Goal: Information Seeking & Learning: Find specific fact

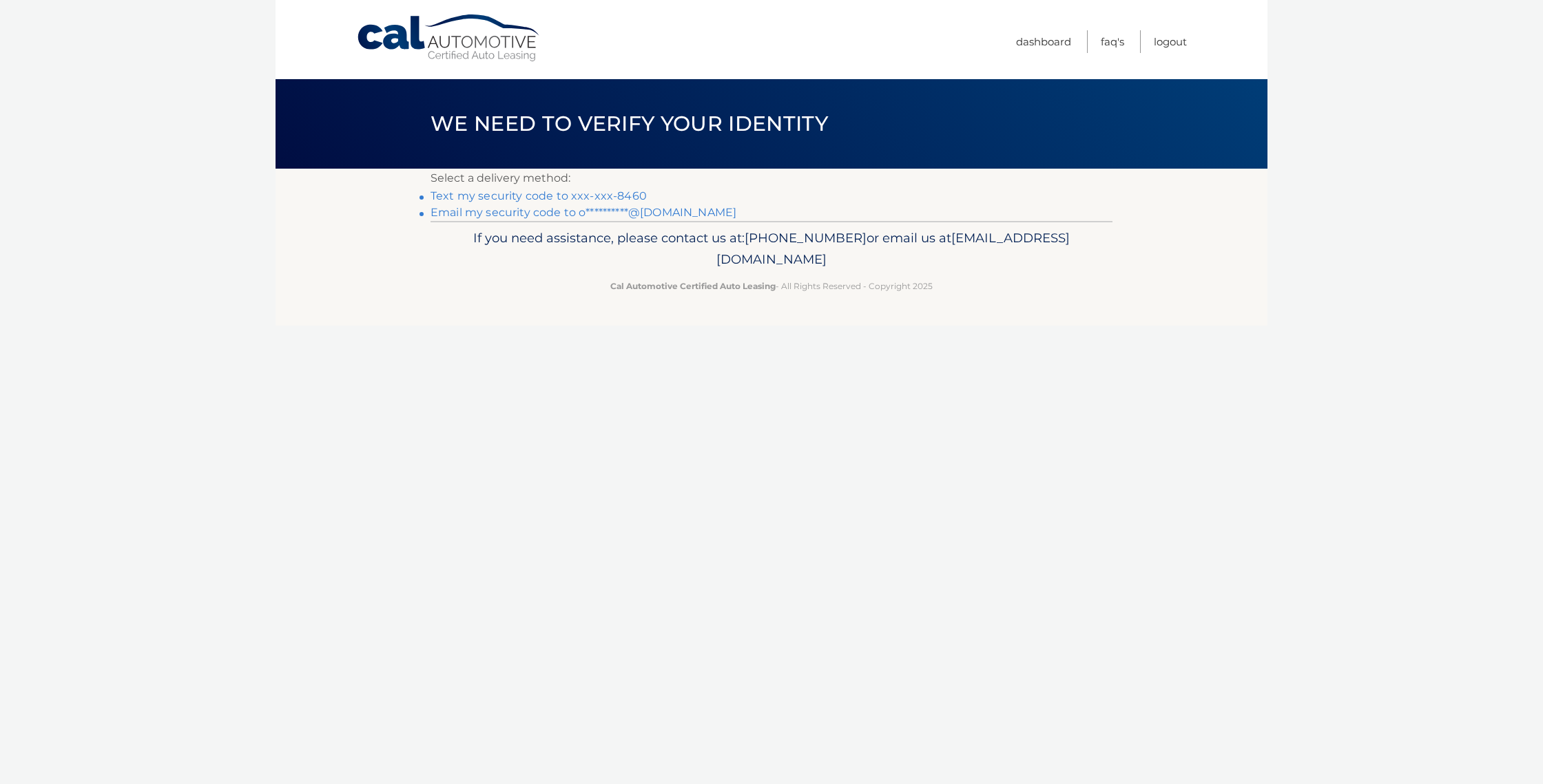
click at [578, 190] on link "Text my security code to xxx-xxx-8460" at bounding box center [538, 196] width 216 height 13
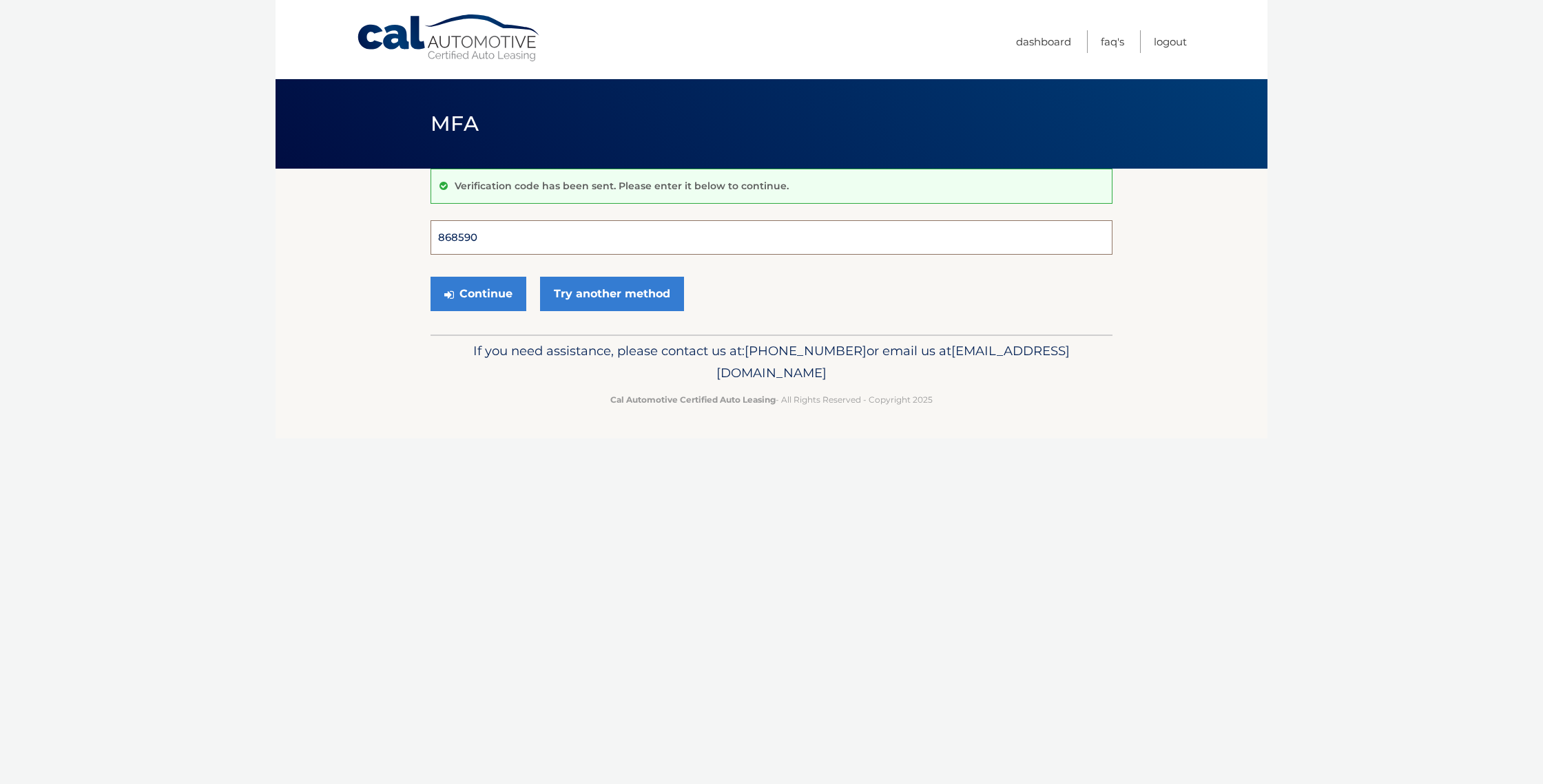
type input "868590"
click at [478, 294] on button "Continue" at bounding box center [478, 294] width 96 height 35
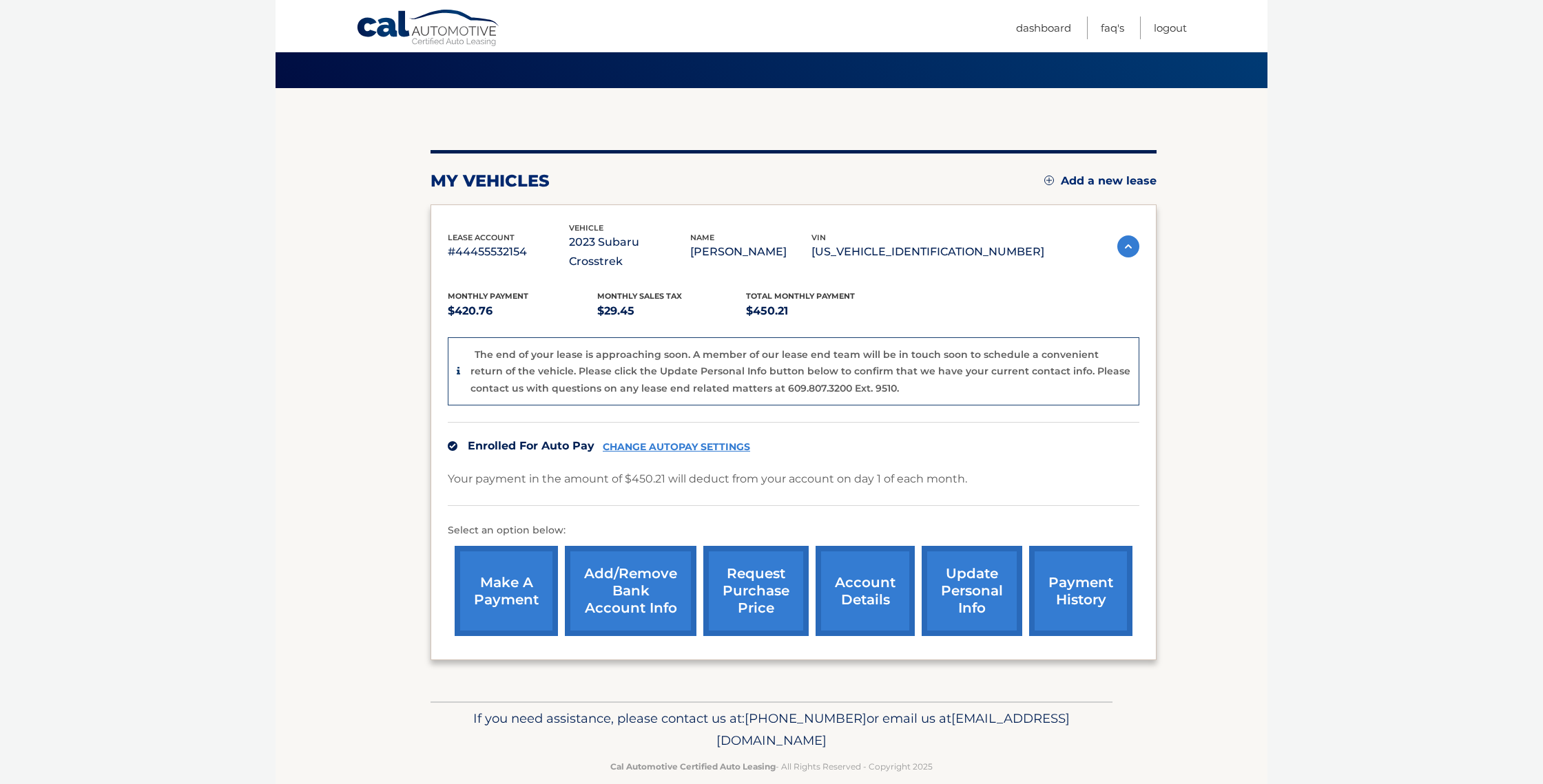
scroll to position [80, 0]
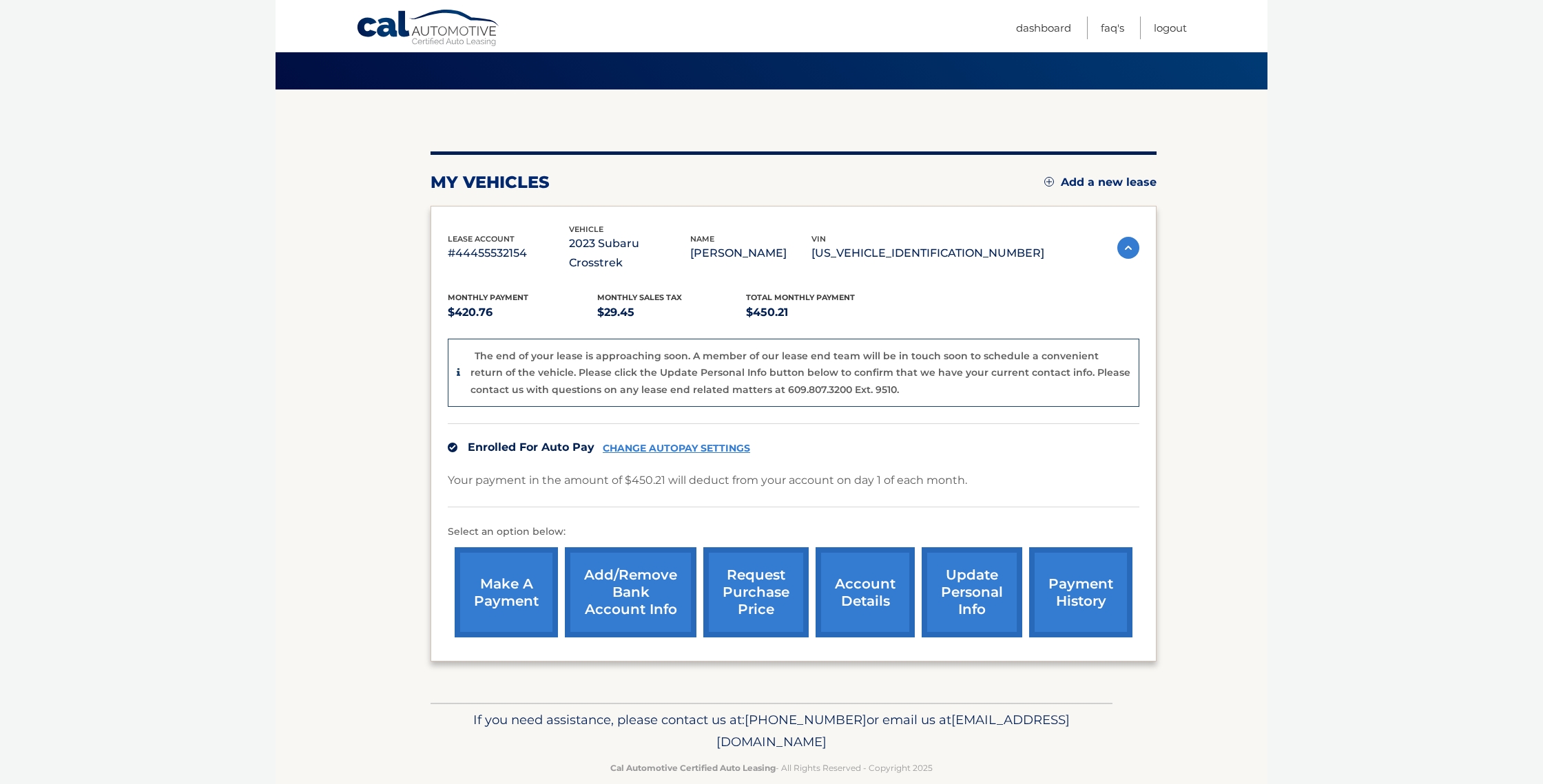
click at [522, 564] on link "make a payment" at bounding box center [506, 593] width 103 height 91
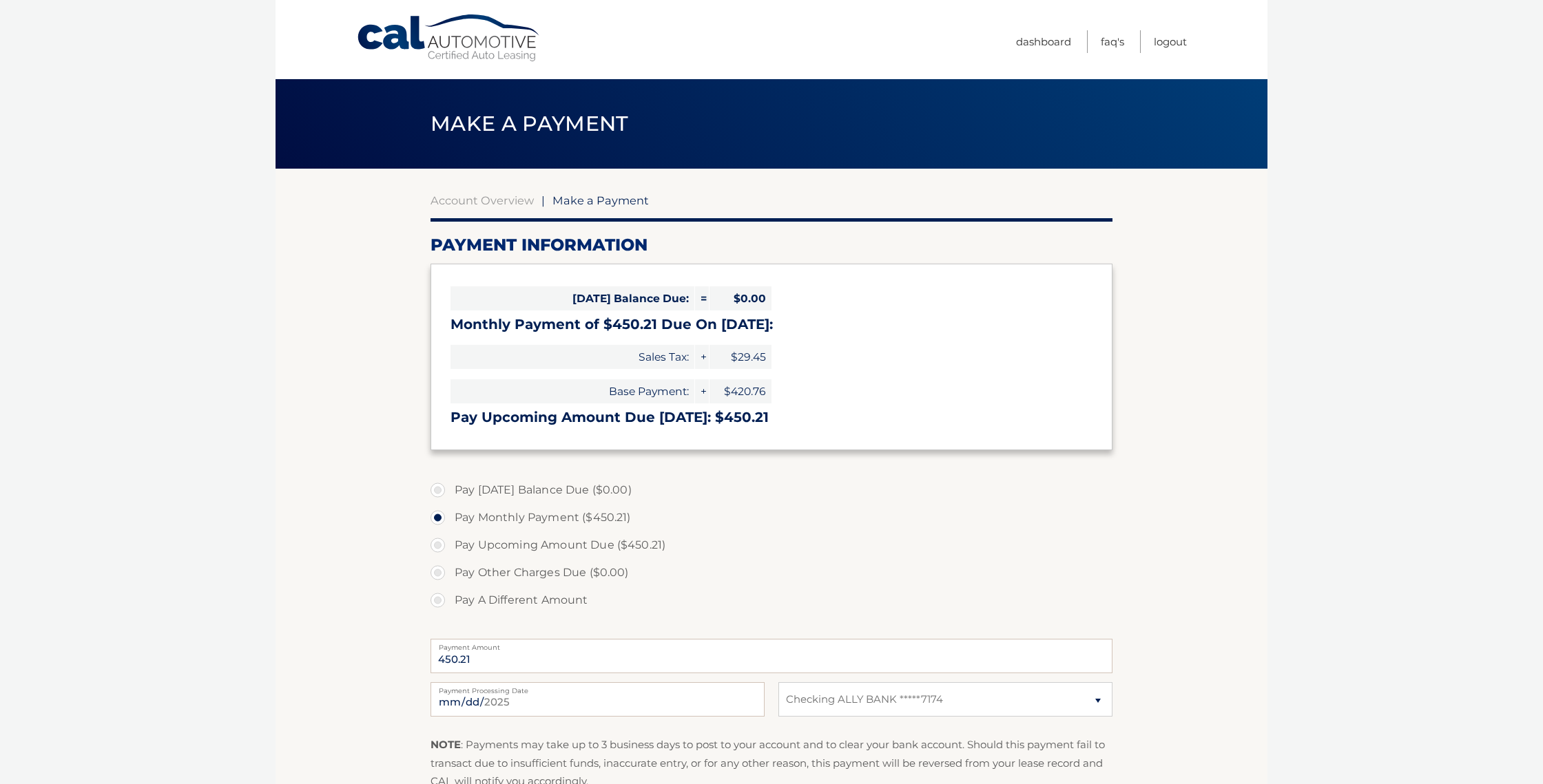
select select "MGNjYTNhYmItOTQ4OC00YTAyLTlmNTktZjljOGQzMzcxNDMy"
click at [479, 202] on link "Account Overview" at bounding box center [482, 201] width 103 height 14
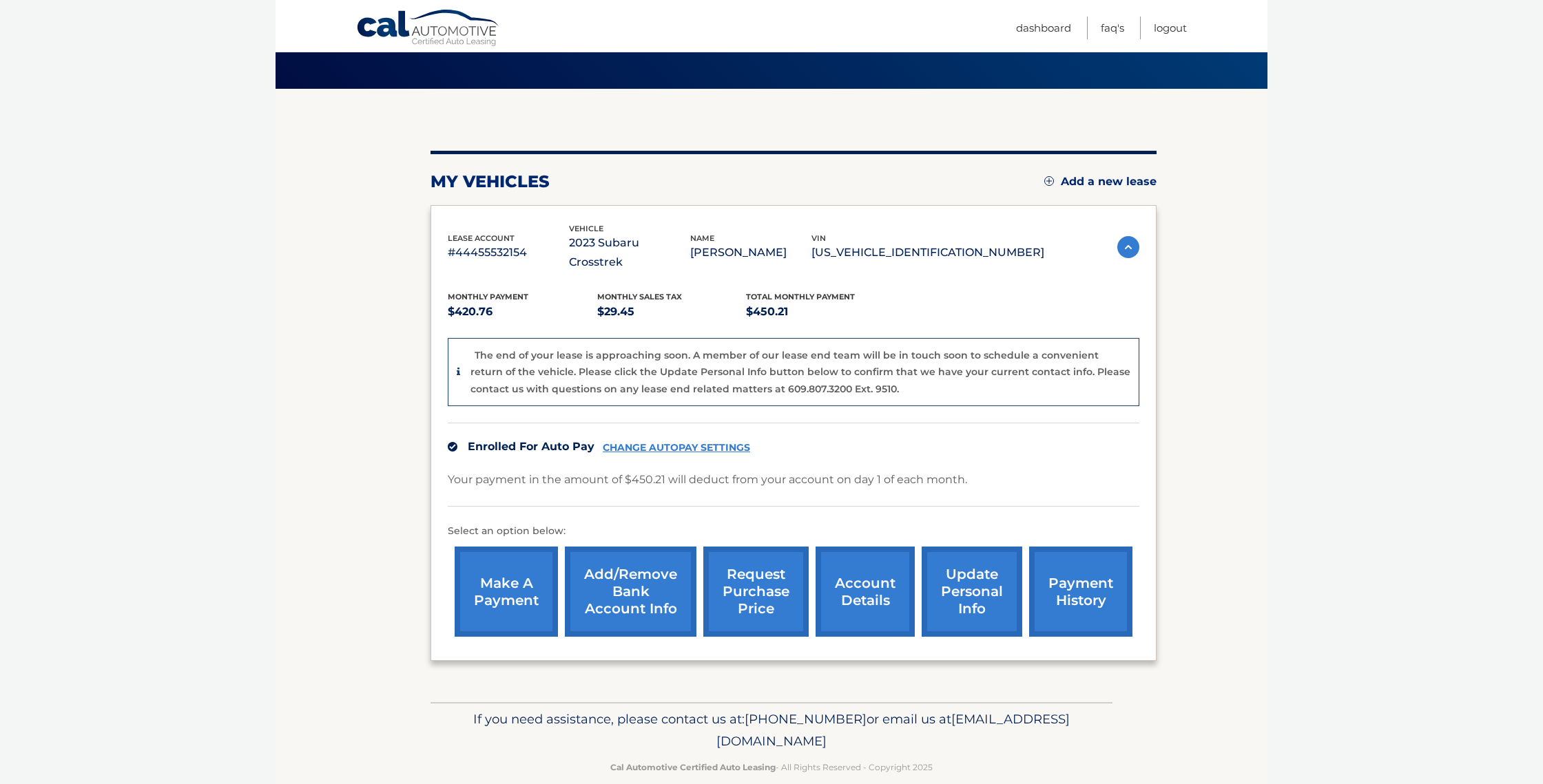
scroll to position [80, 0]
click at [866, 567] on link "account details" at bounding box center [865, 593] width 99 height 91
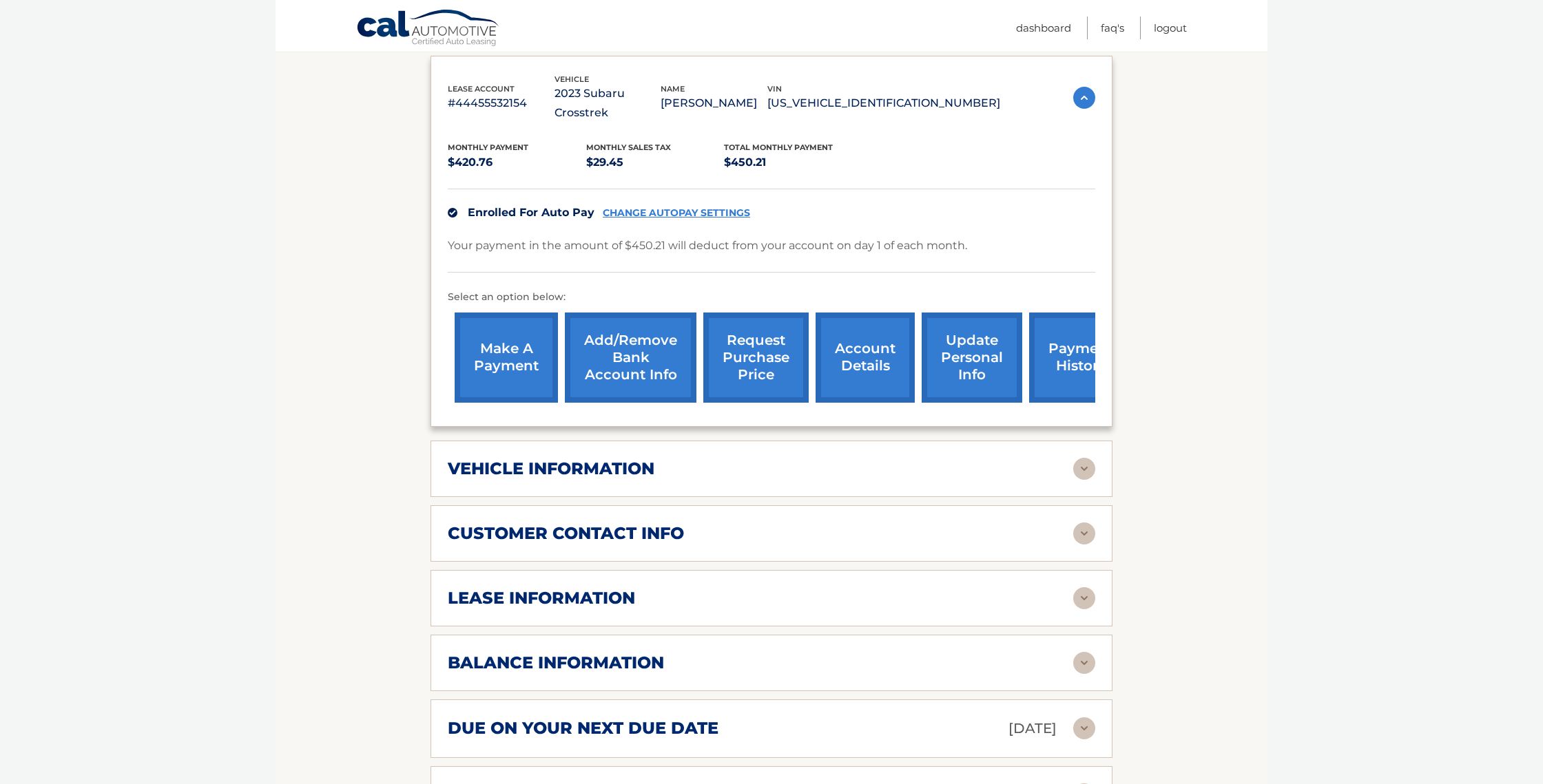
scroll to position [275, 0]
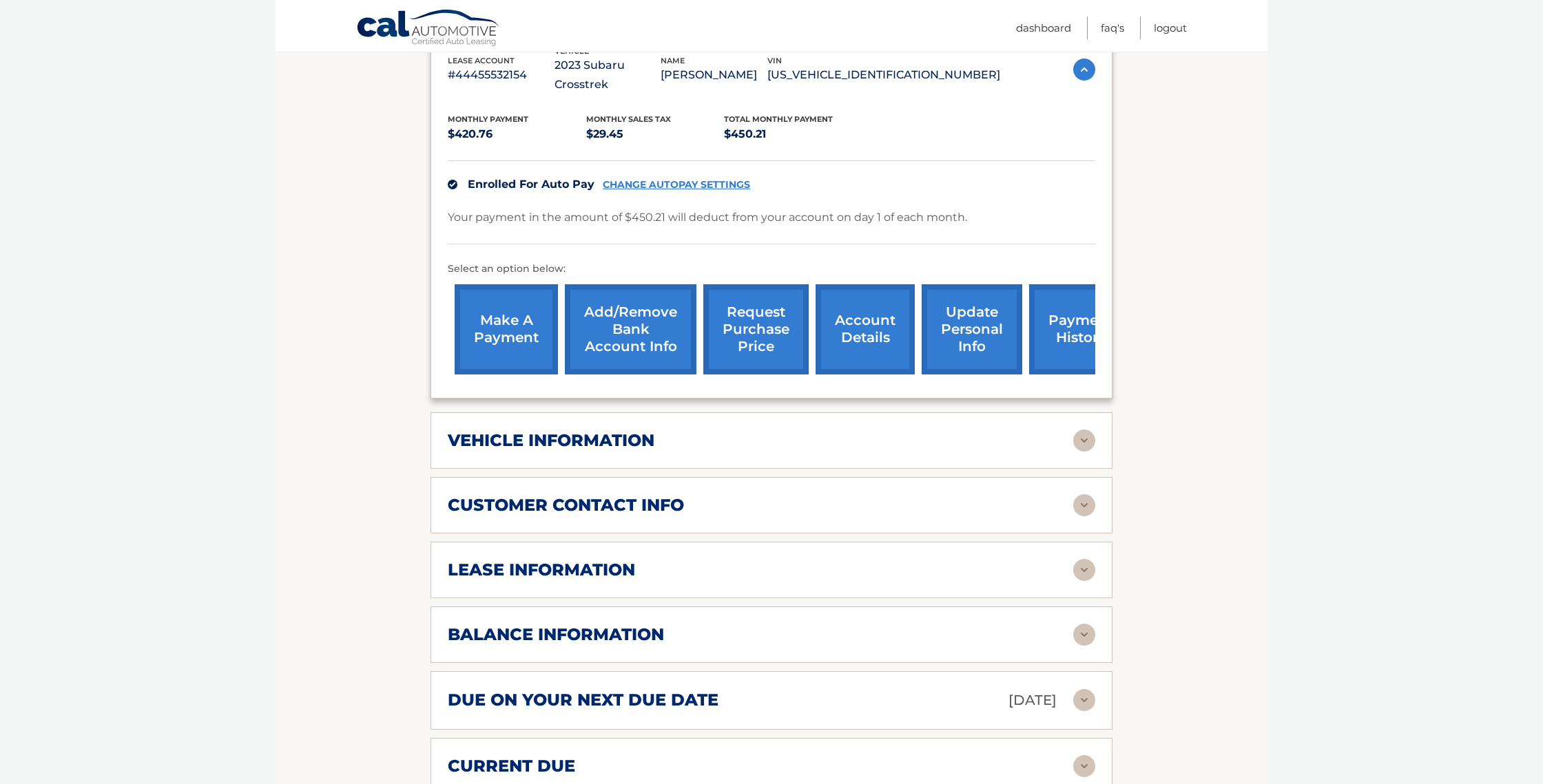
click at [812, 560] on div "lease information" at bounding box center [760, 570] width 626 height 20
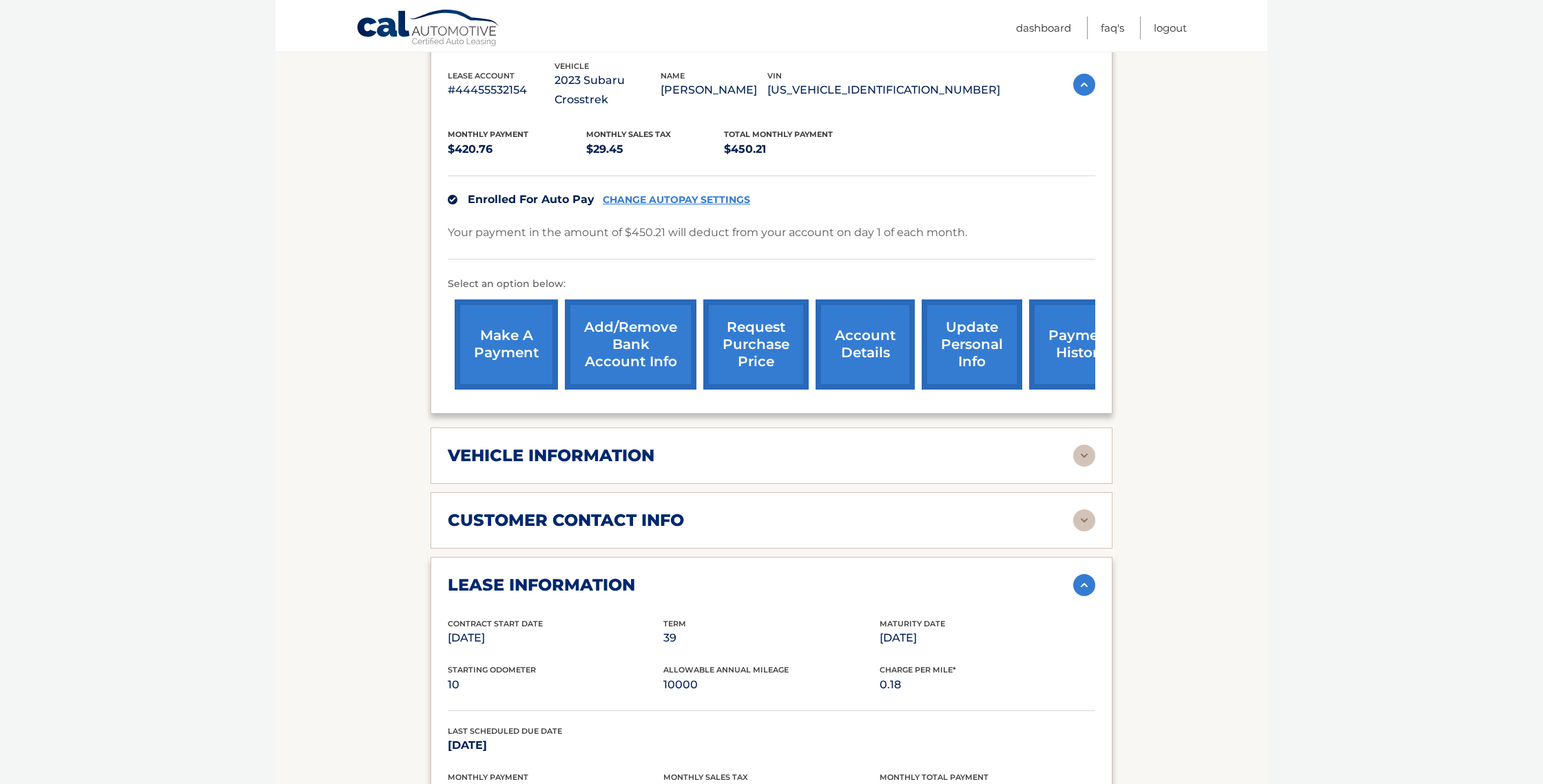
scroll to position [262, 0]
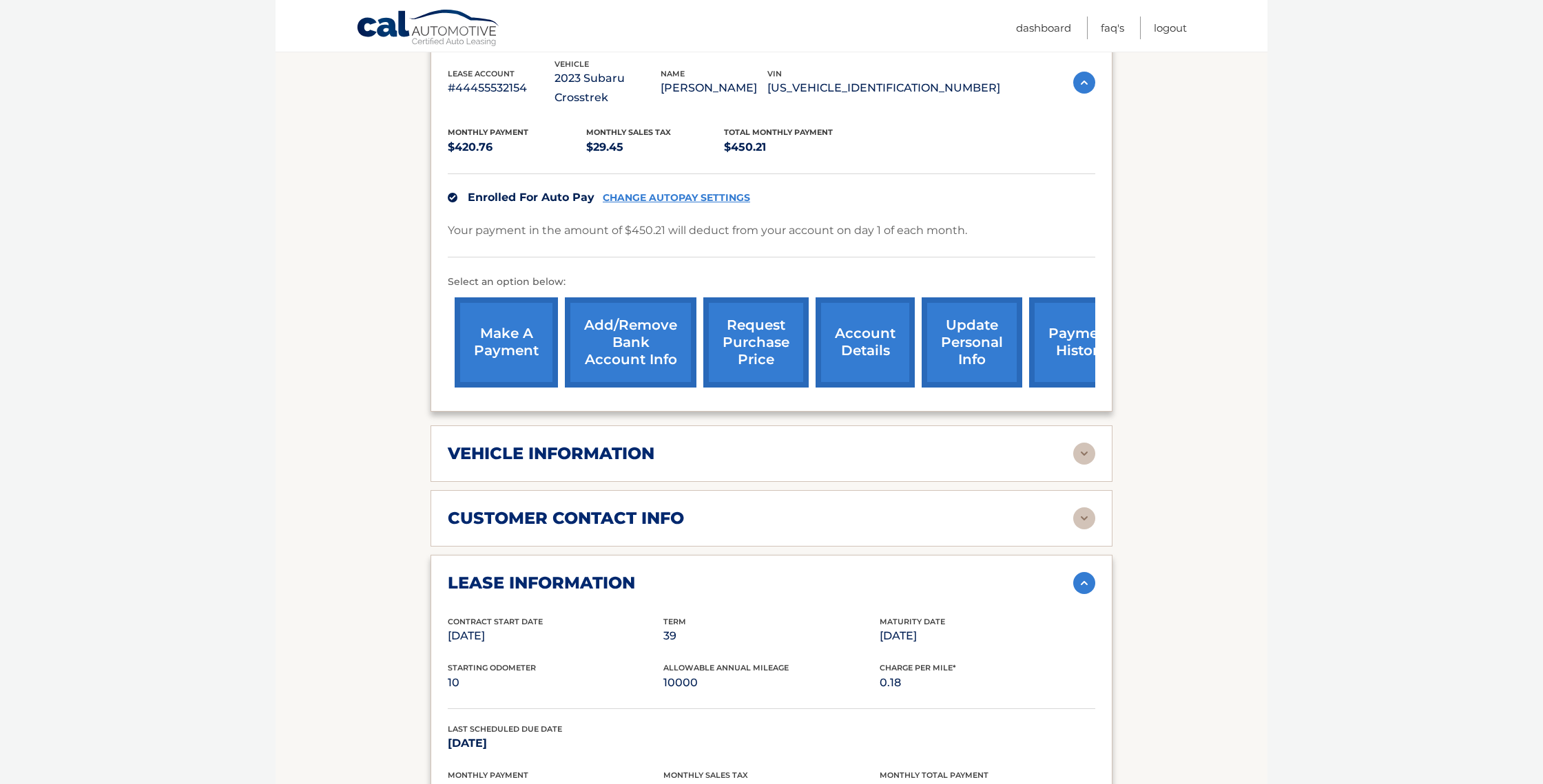
click at [784, 444] on div "vehicle information" at bounding box center [760, 454] width 626 height 20
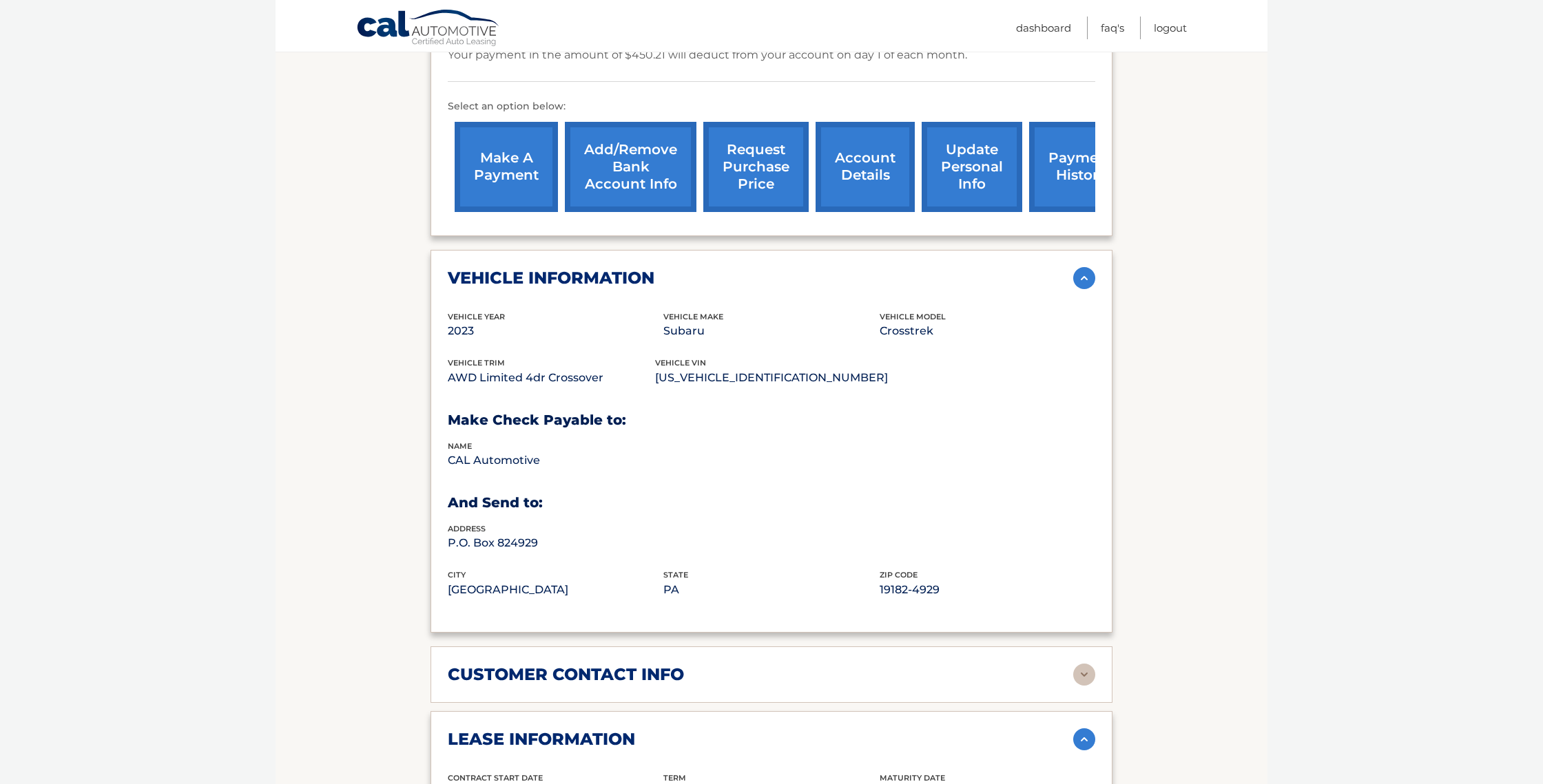
scroll to position [443, 0]
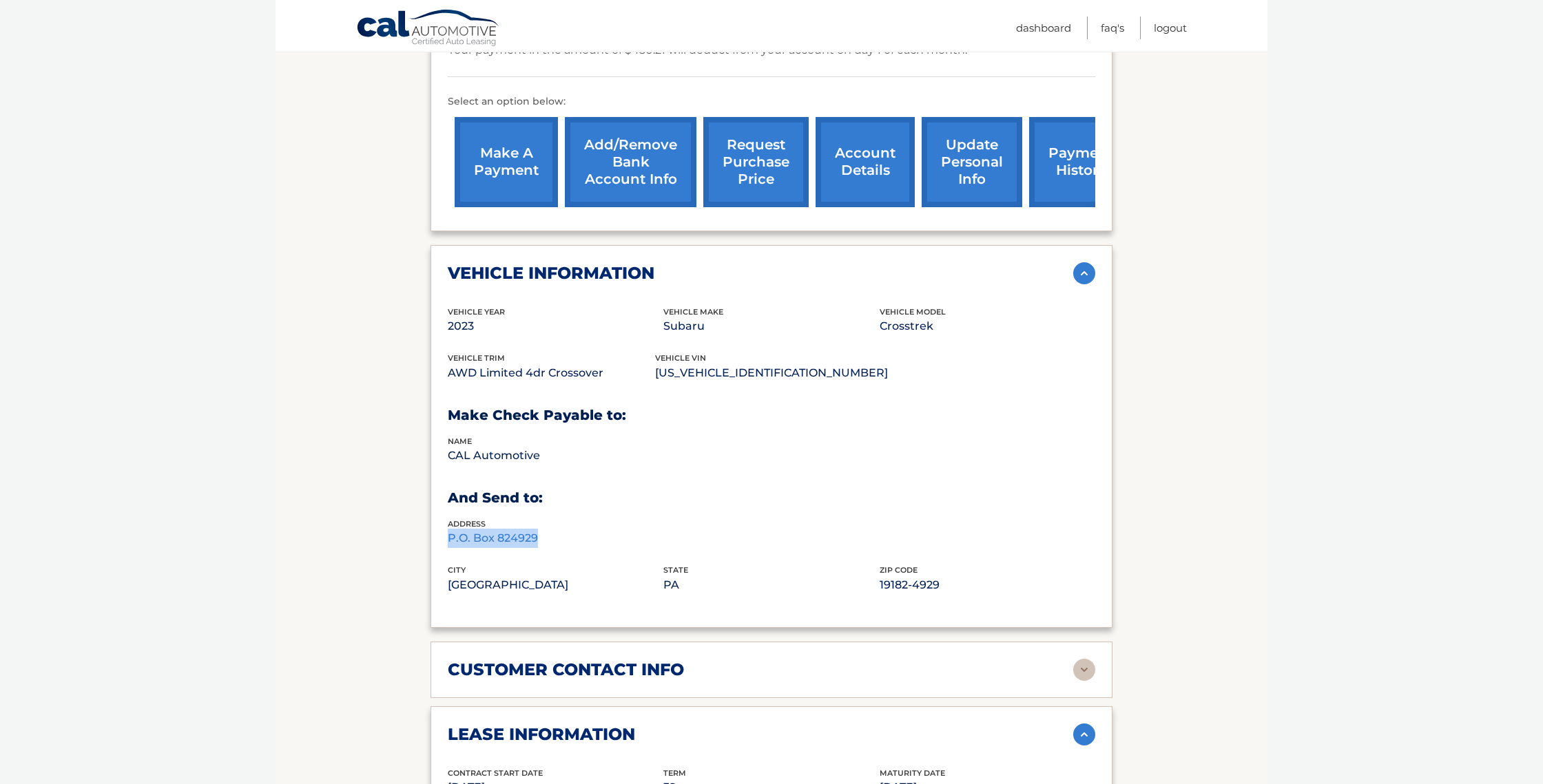
drag, startPoint x: 522, startPoint y: 515, endPoint x: 436, endPoint y: 516, distance: 86.0
click at [436, 516] on div "vehicle information vehicle Year 2023 vehicle make Subaru vehicle model Crosstr…" at bounding box center [771, 437] width 682 height 383
copy p "P.O. Box 824929"
click at [486, 576] on p "Philadelphia" at bounding box center [556, 585] width 216 height 19
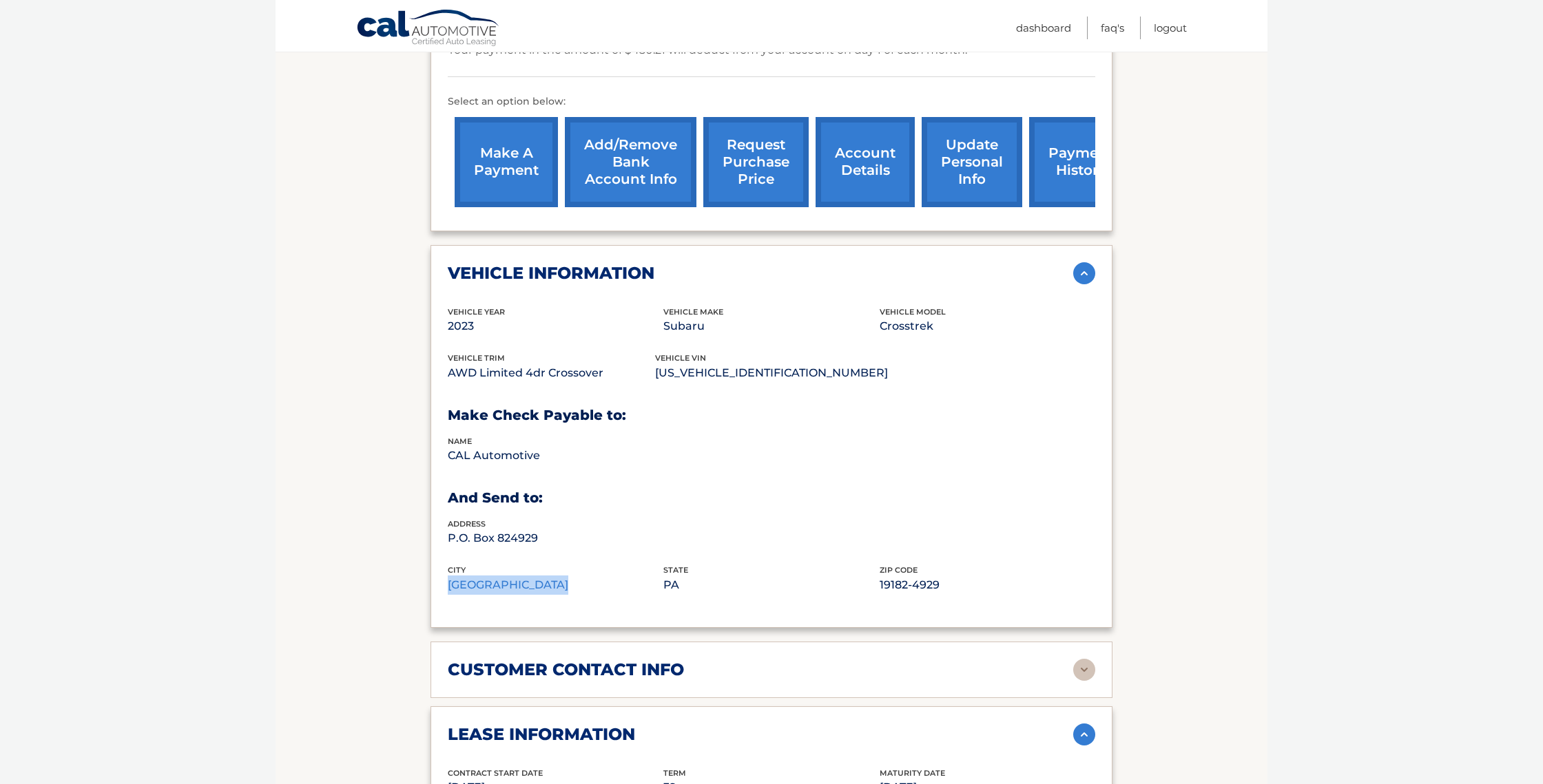
click at [486, 576] on p "Philadelphia" at bounding box center [556, 585] width 216 height 19
copy div "Philadelphia"
drag, startPoint x: 939, startPoint y: 561, endPoint x: 879, endPoint y: 563, distance: 60.0
click at [880, 576] on p "19182-4929" at bounding box center [987, 585] width 216 height 19
copy p "19182-4929"
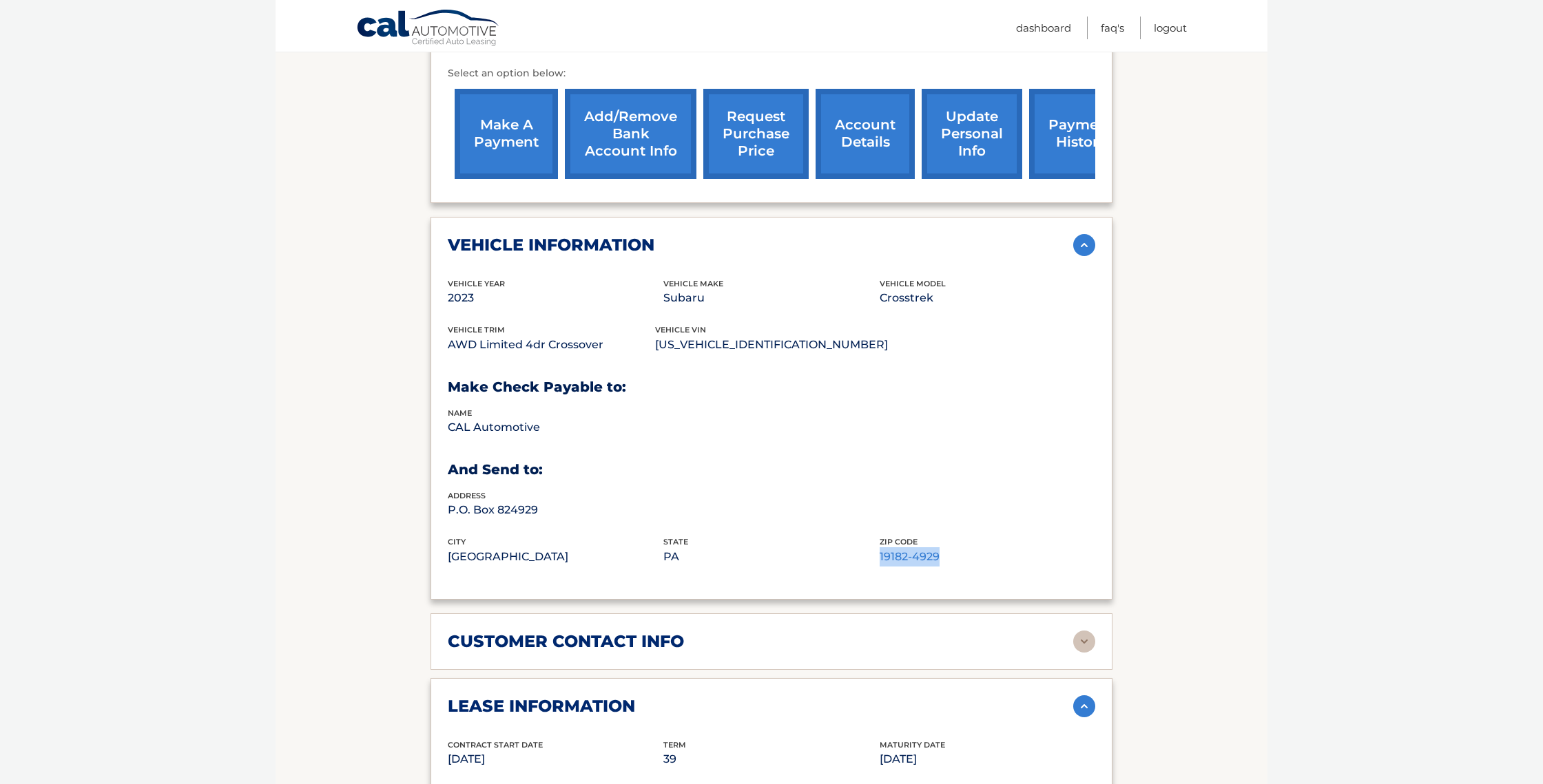
scroll to position [476, 0]
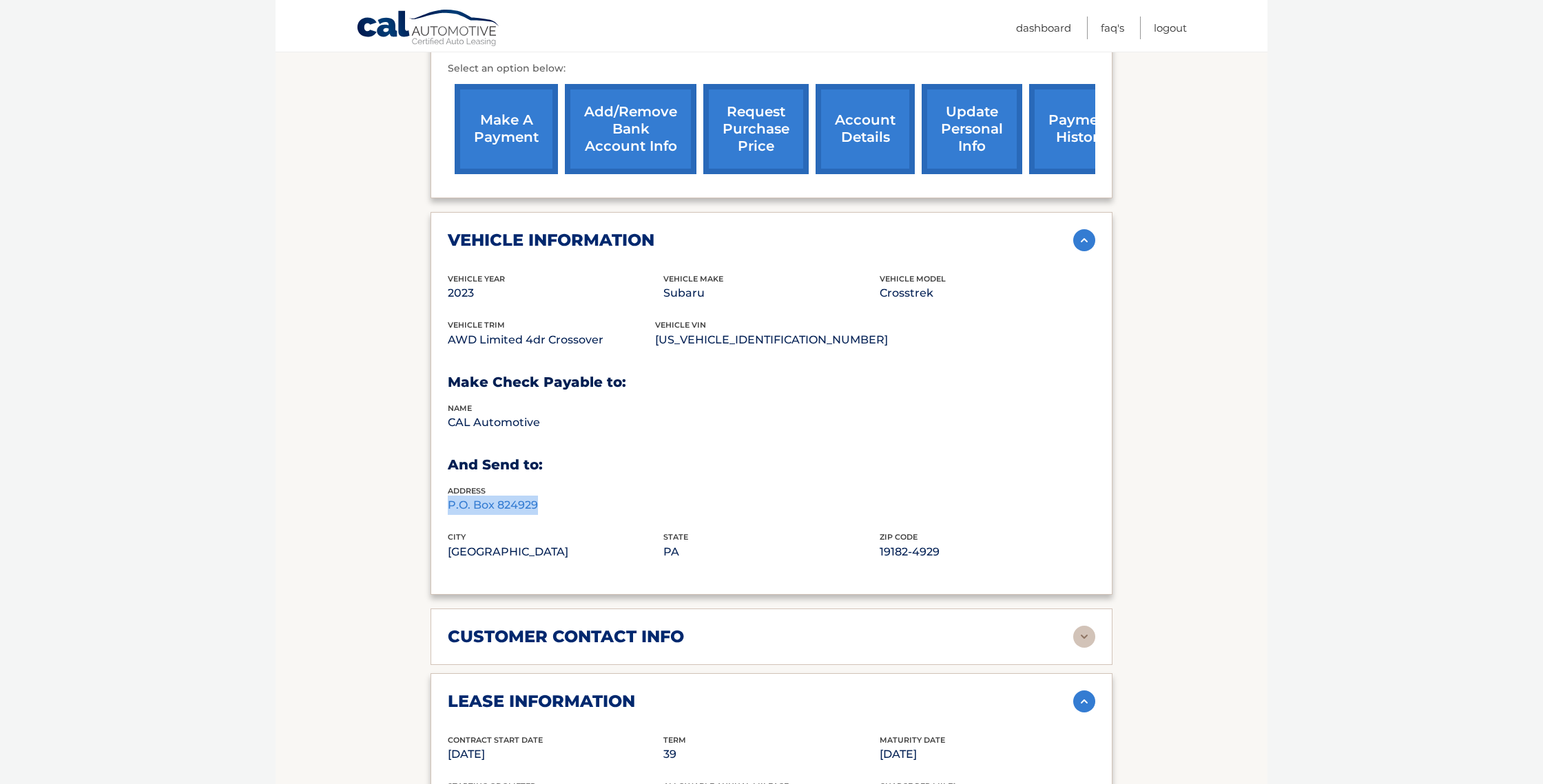
drag, startPoint x: 536, startPoint y: 484, endPoint x: 430, endPoint y: 483, distance: 106.0
click at [430, 483] on div "vehicle information vehicle Year 2023 vehicle make Subaru vehicle model Crosstr…" at bounding box center [771, 404] width 682 height 383
copy p "P.O. Box 824929"
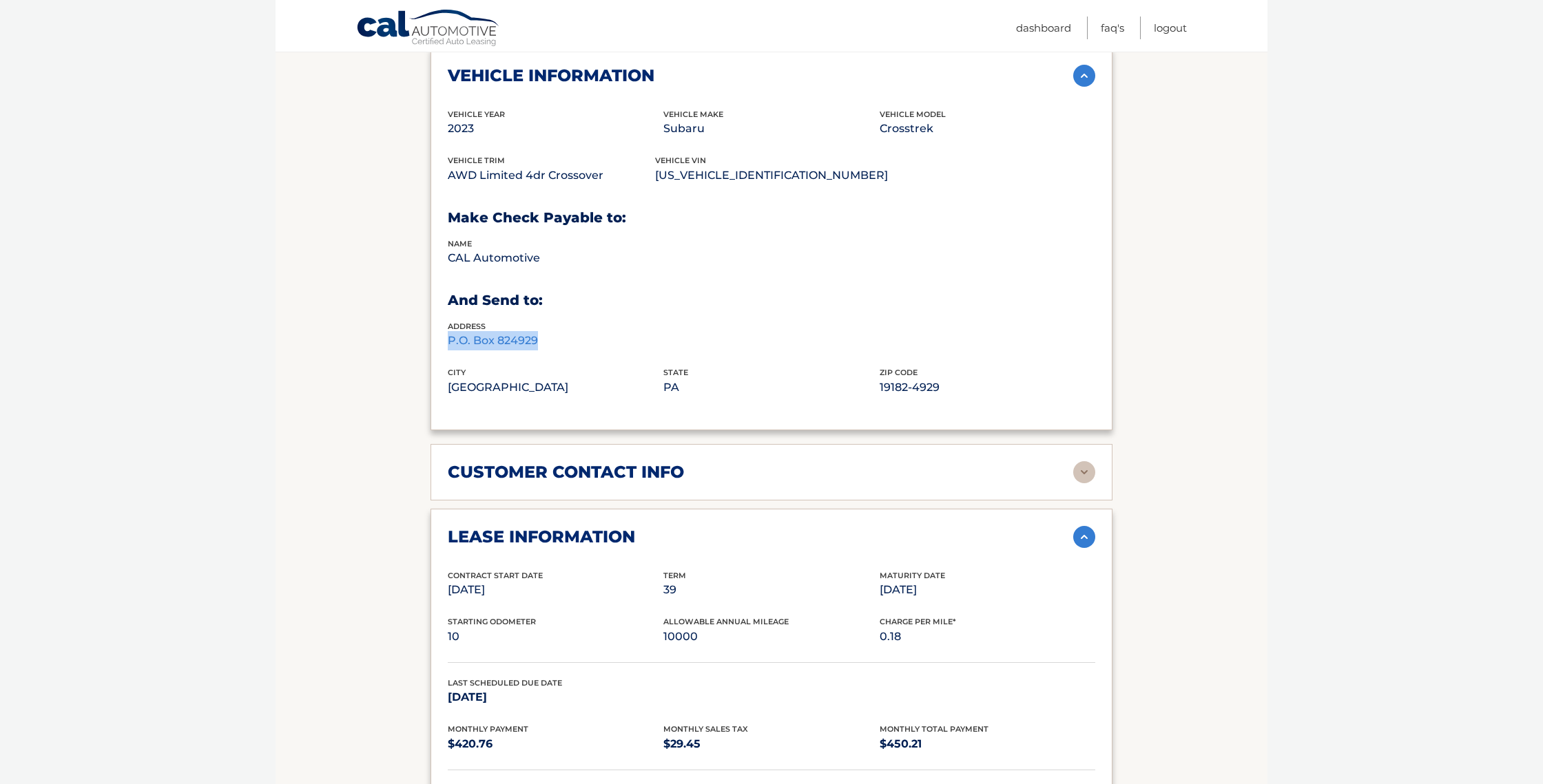
scroll to position [644, 0]
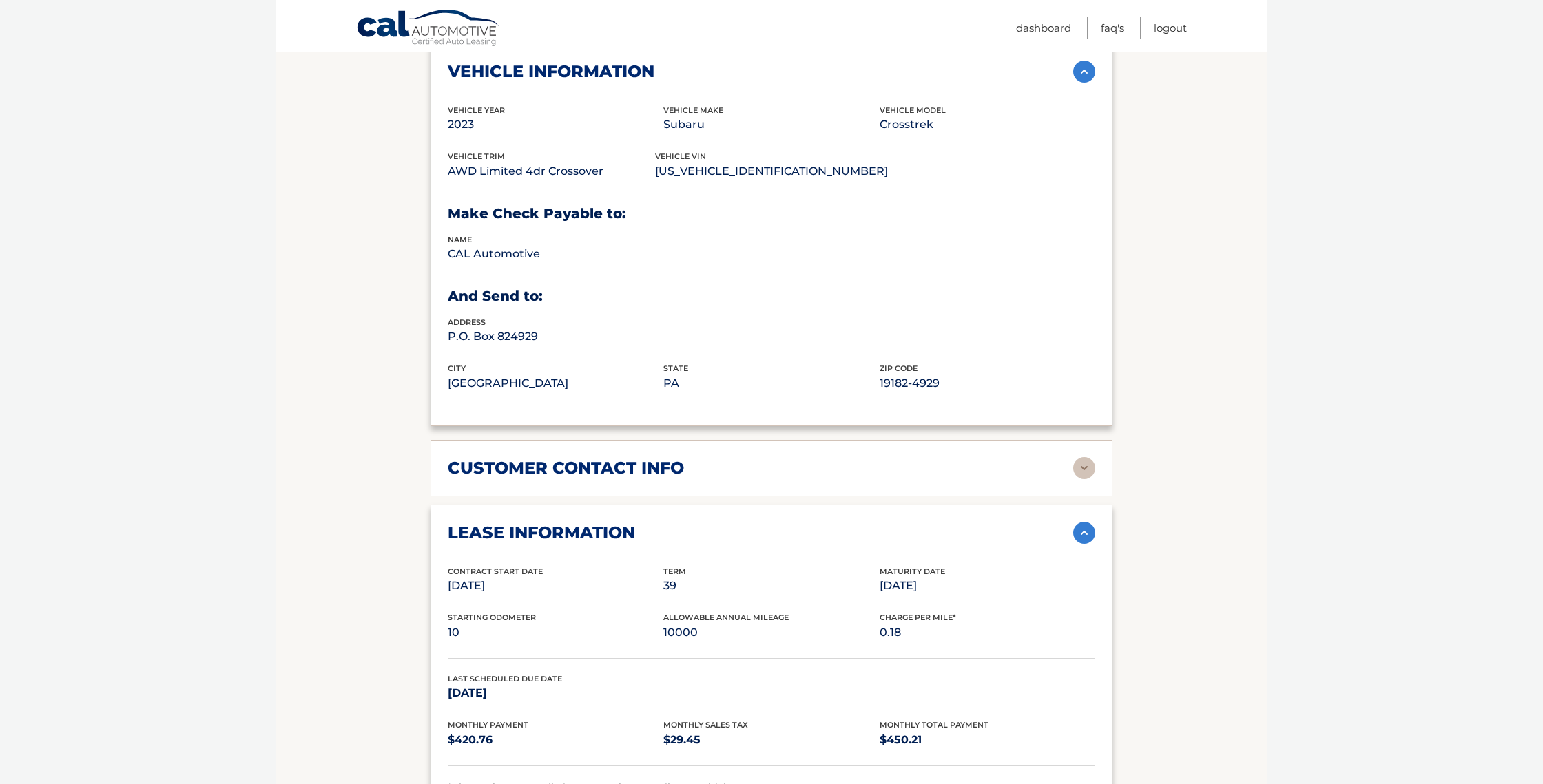
click at [490, 374] on p "Philadelphia" at bounding box center [556, 384] width 216 height 19
click at [489, 374] on p "Philadelphia" at bounding box center [556, 384] width 216 height 19
copy p "Philadelphia"
